Goal: Information Seeking & Learning: Learn about a topic

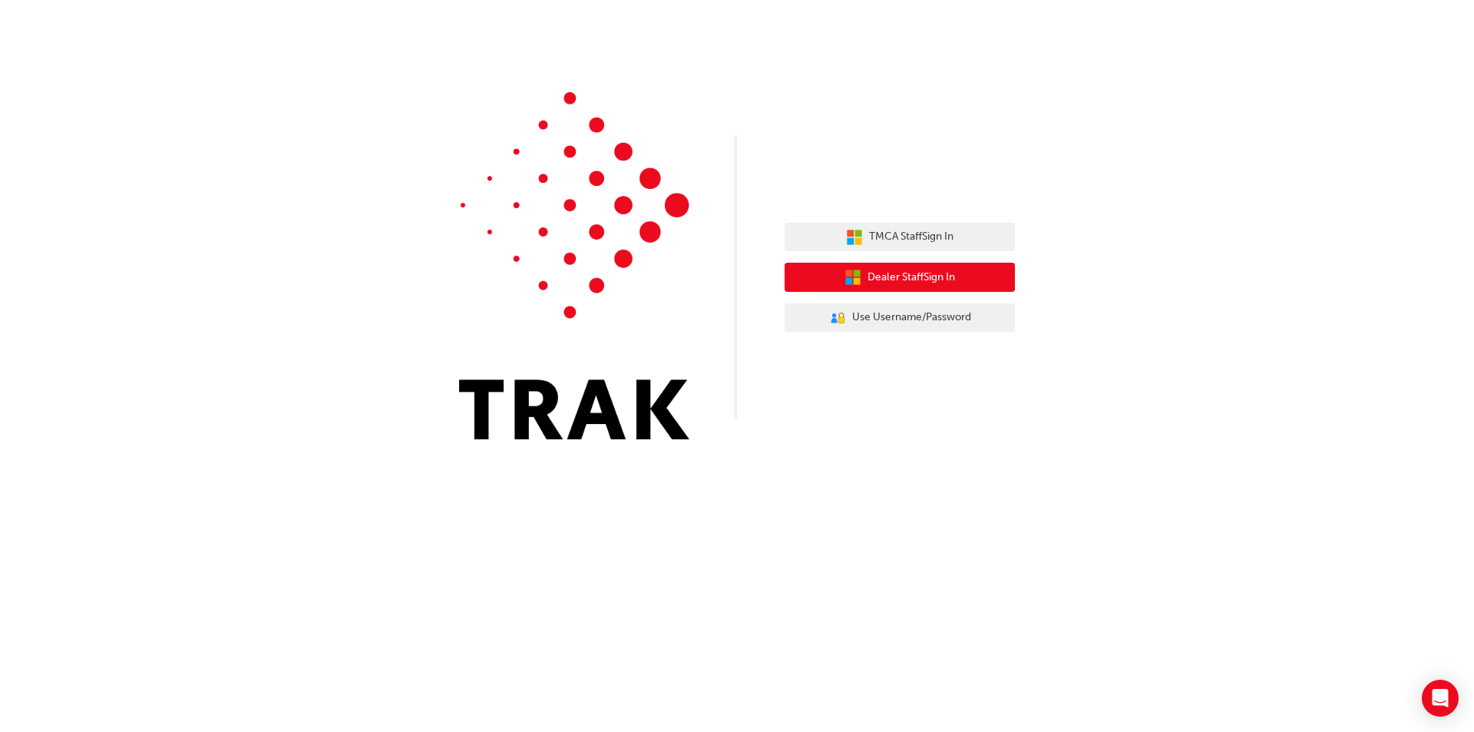
click at [880, 282] on span "Dealer Staff Sign In" at bounding box center [912, 278] width 88 height 18
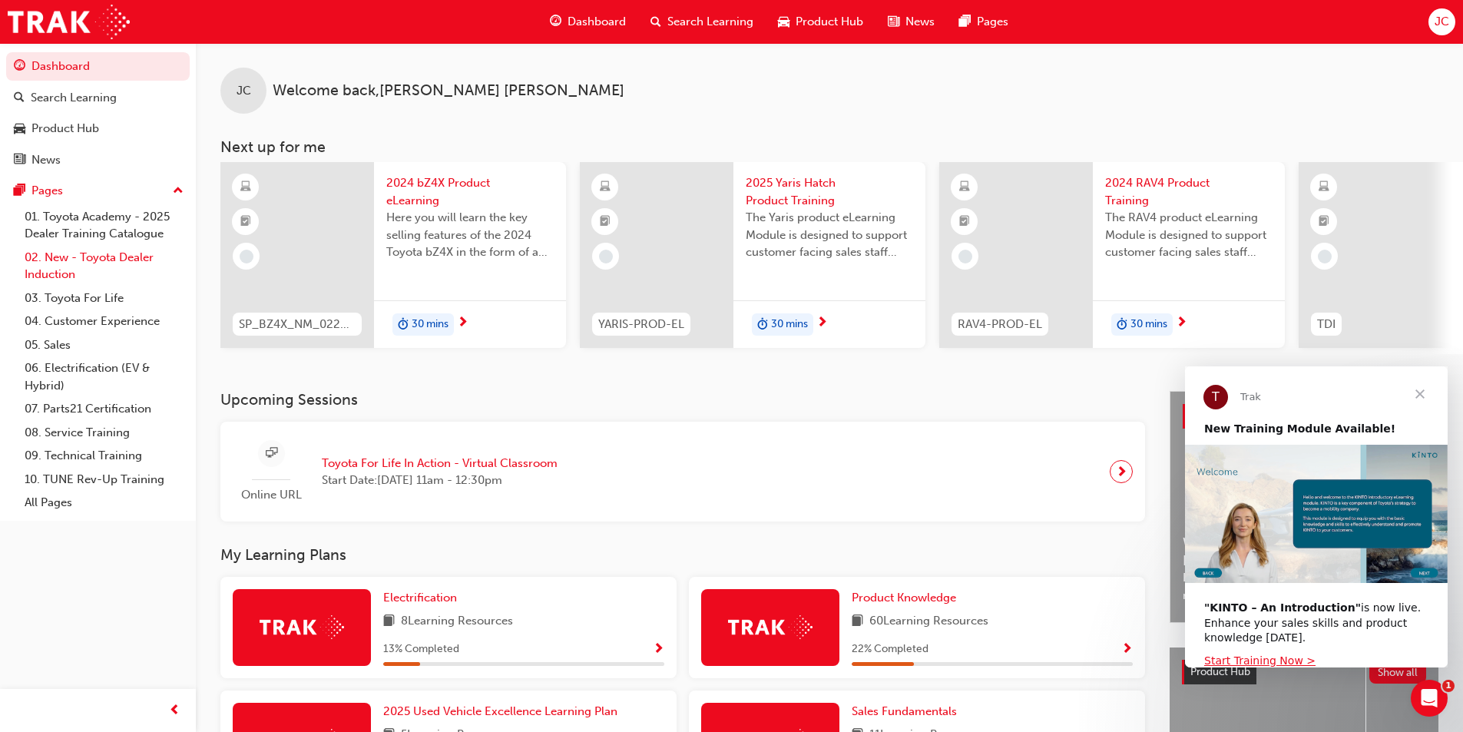
click at [80, 258] on link "02. New - Toyota Dealer Induction" at bounding box center [103, 266] width 171 height 41
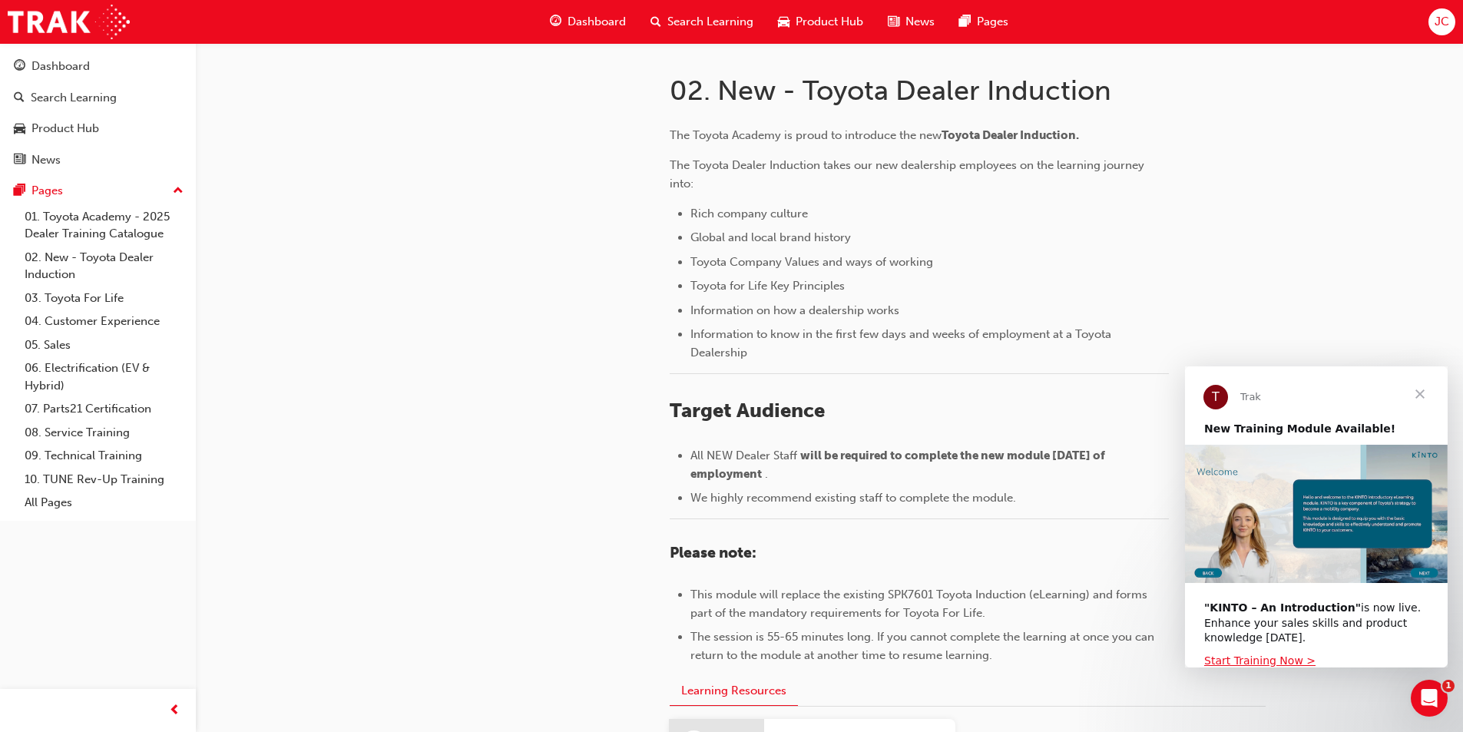
scroll to position [614, 0]
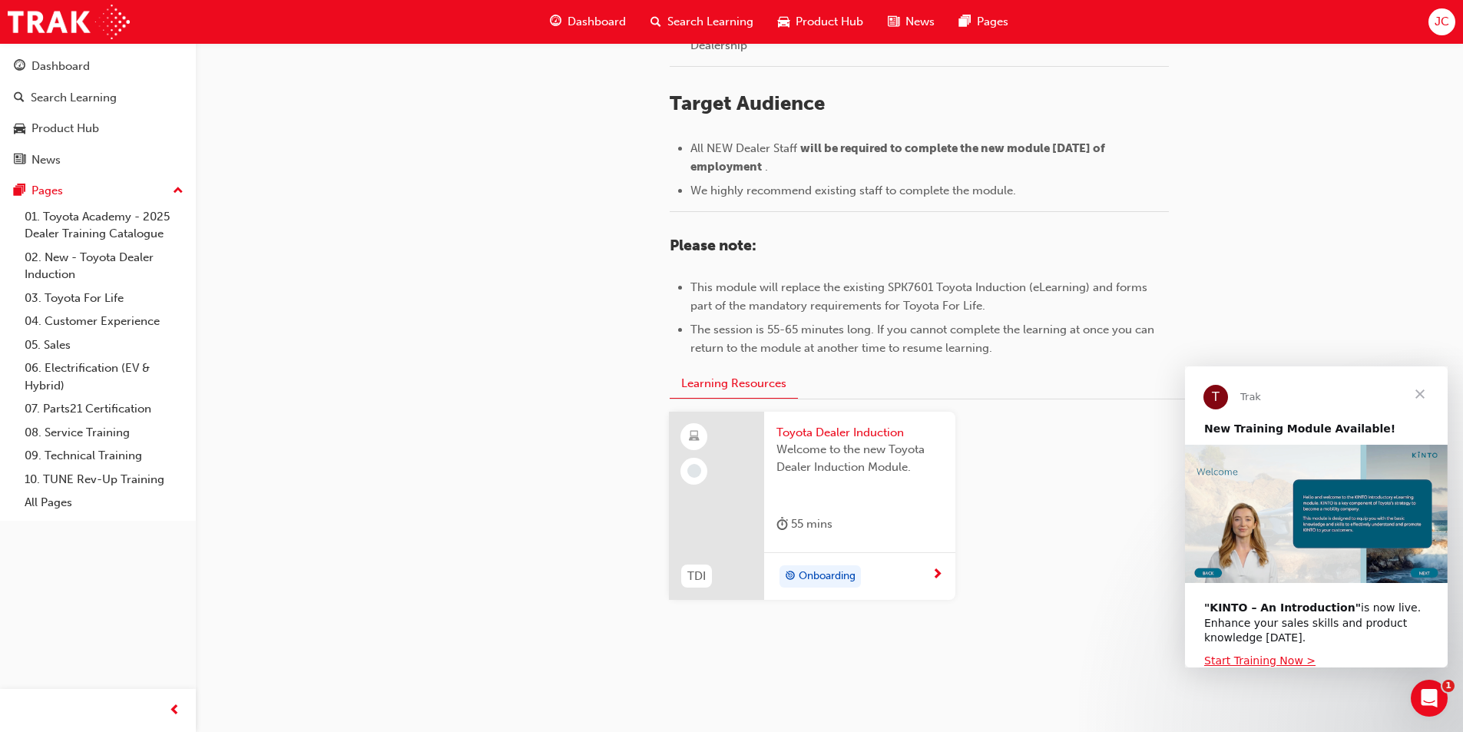
click at [802, 570] on span "Onboarding" at bounding box center [826, 576] width 57 height 18
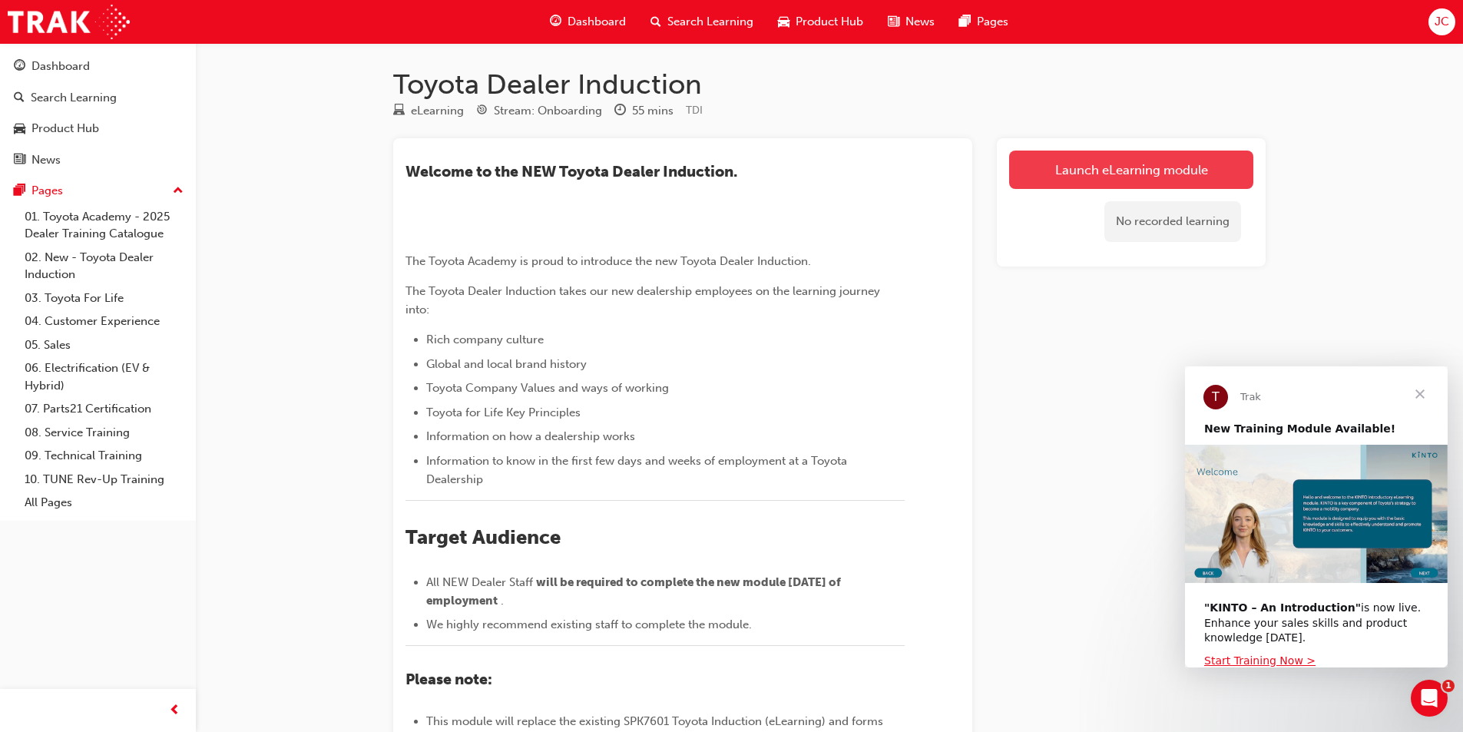
click at [1114, 175] on link "Launch eLearning module" at bounding box center [1131, 169] width 244 height 38
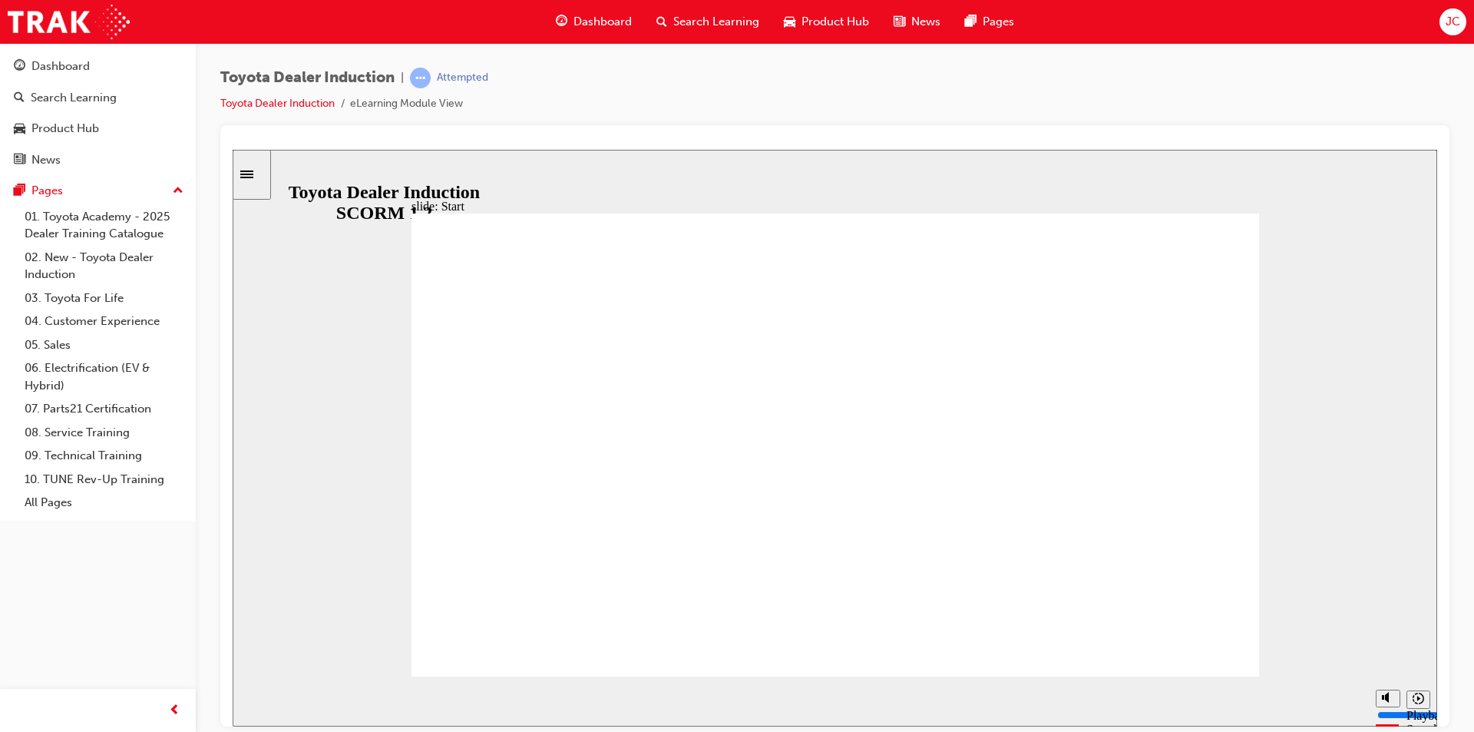
click at [1382, 641] on rect "Mute (Ctrl+Alt+M)" at bounding box center [1383, 638] width 2 height 5
type input "5900"
type input "0"
type input "58700"
